Goal: Obtain resource: Obtain resource

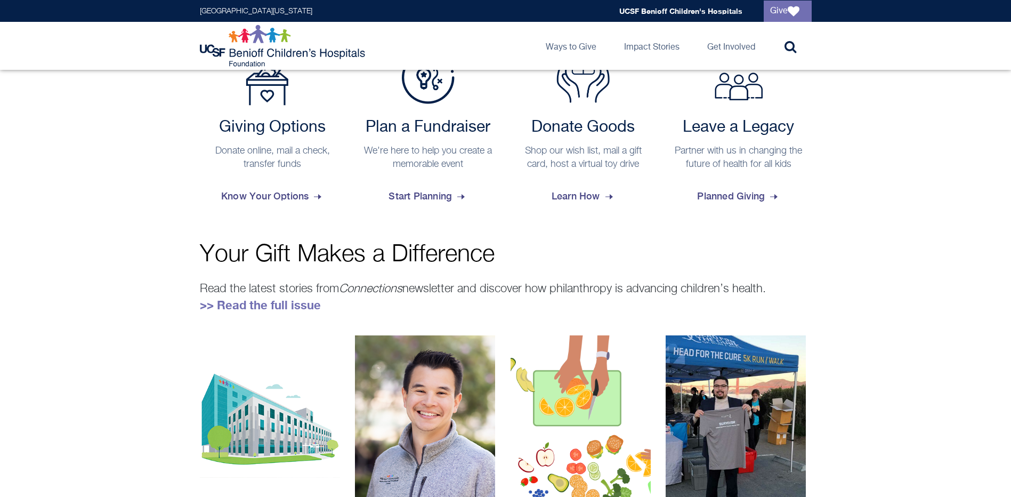
scroll to position [426, 0]
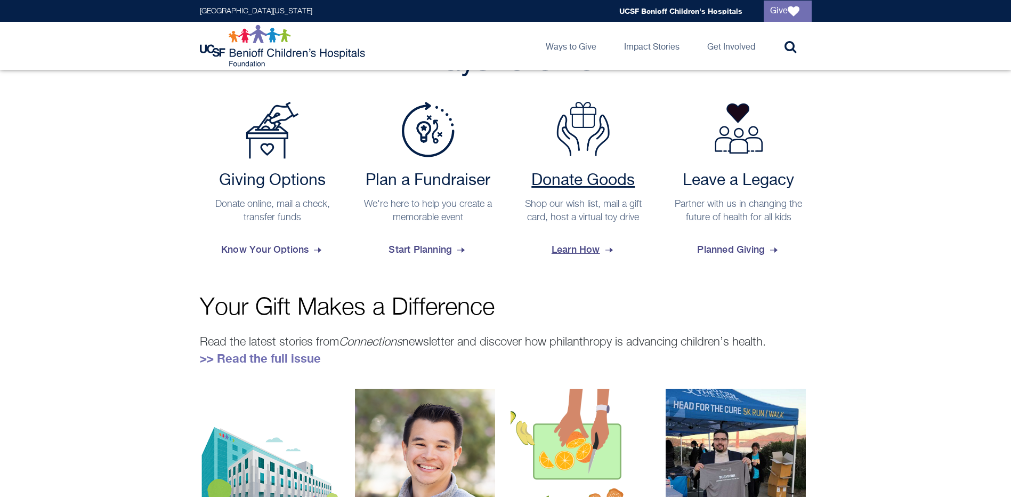
click at [579, 253] on span "Learn How" at bounding box center [582, 249] width 63 height 29
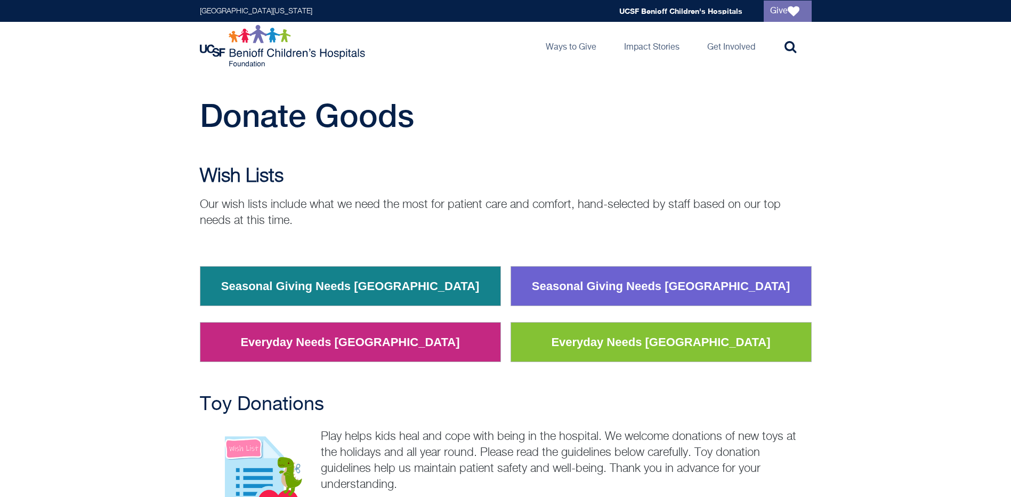
click at [115, 345] on div "Wish Lists Our wish lists include what we need the most for patient care and co…" at bounding box center [505, 272] width 1011 height 212
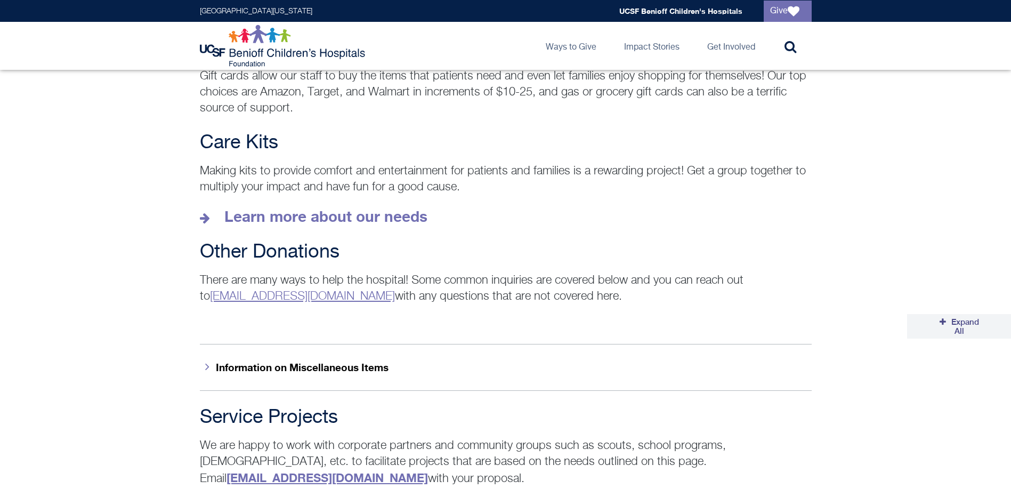
scroll to position [1652, 0]
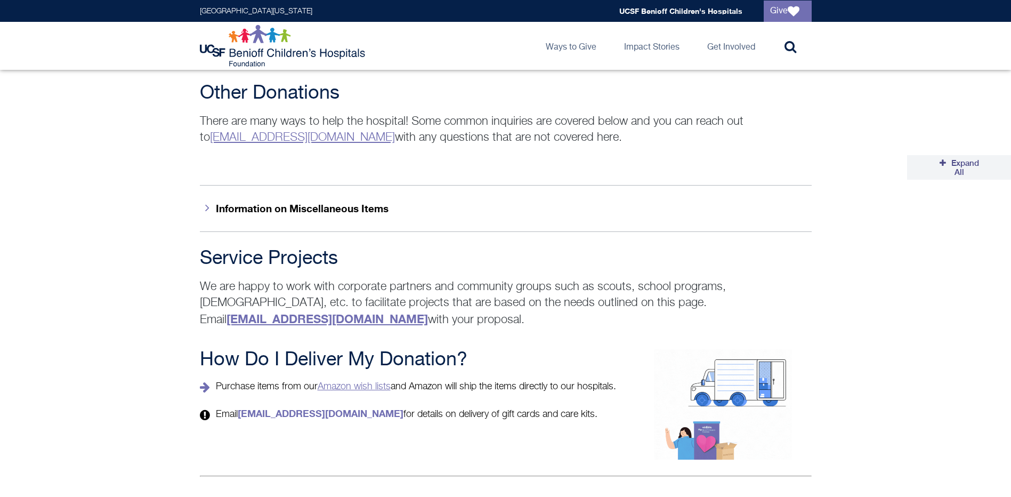
click at [369, 381] on link "Amazon wish lists" at bounding box center [354, 386] width 73 height 10
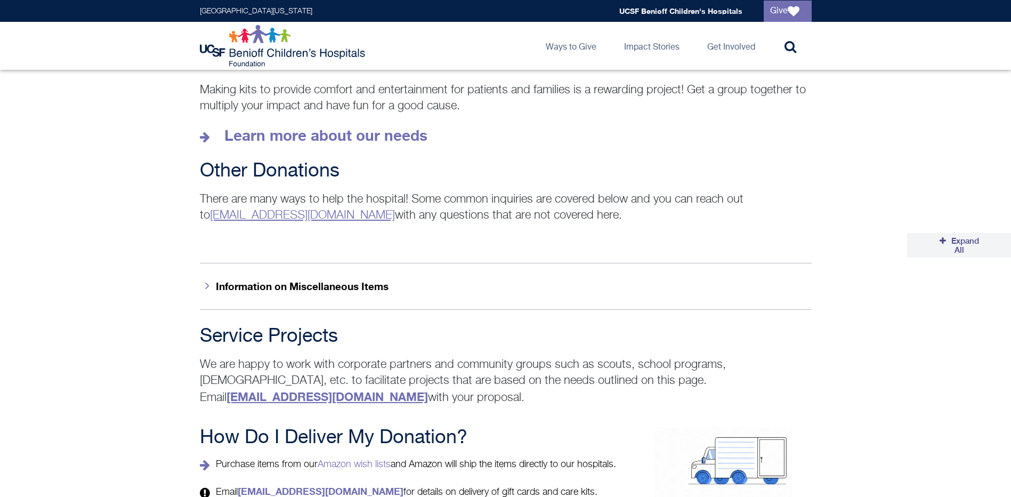
scroll to position [1577, 0]
